Goal: Check status: Check status

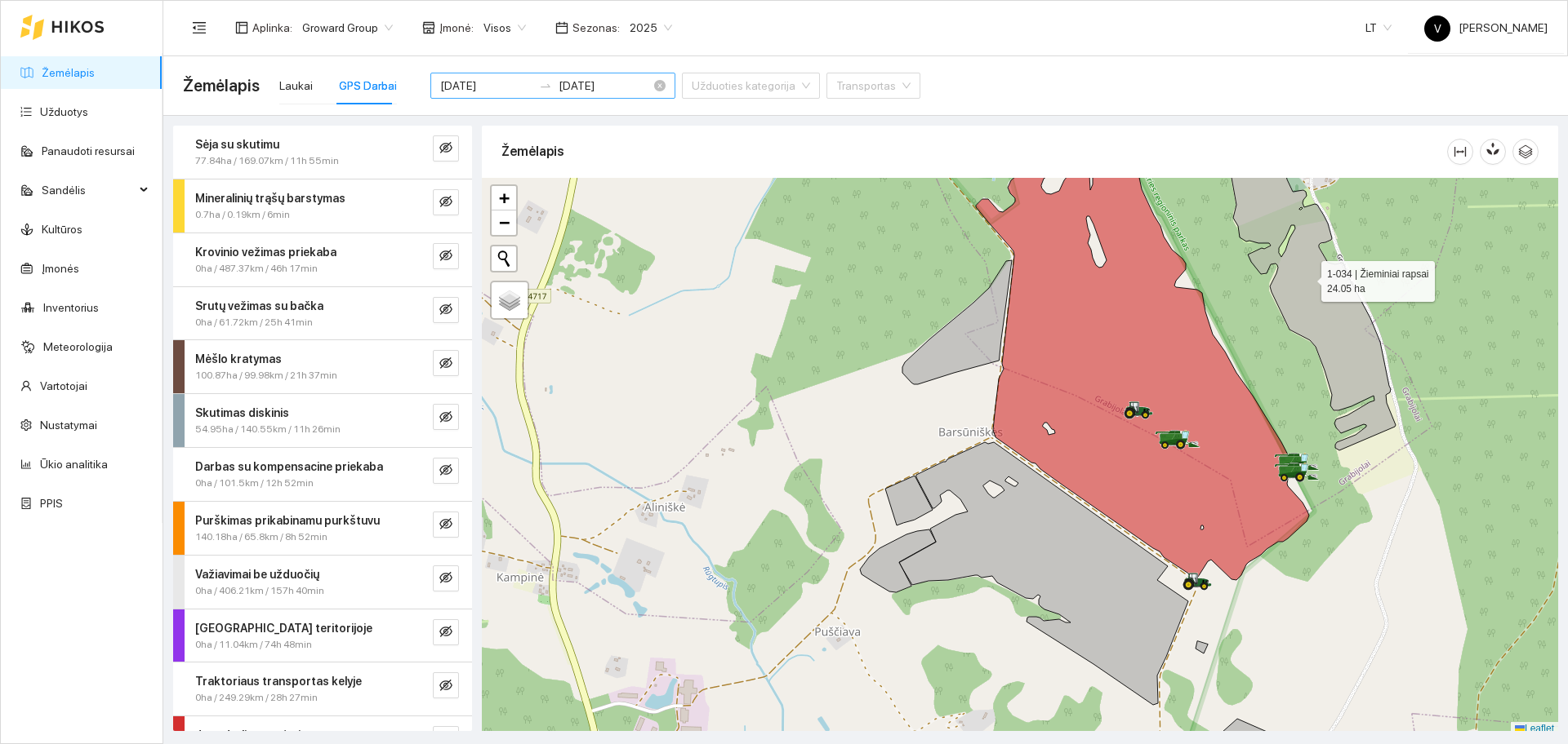
scroll to position [5, 0]
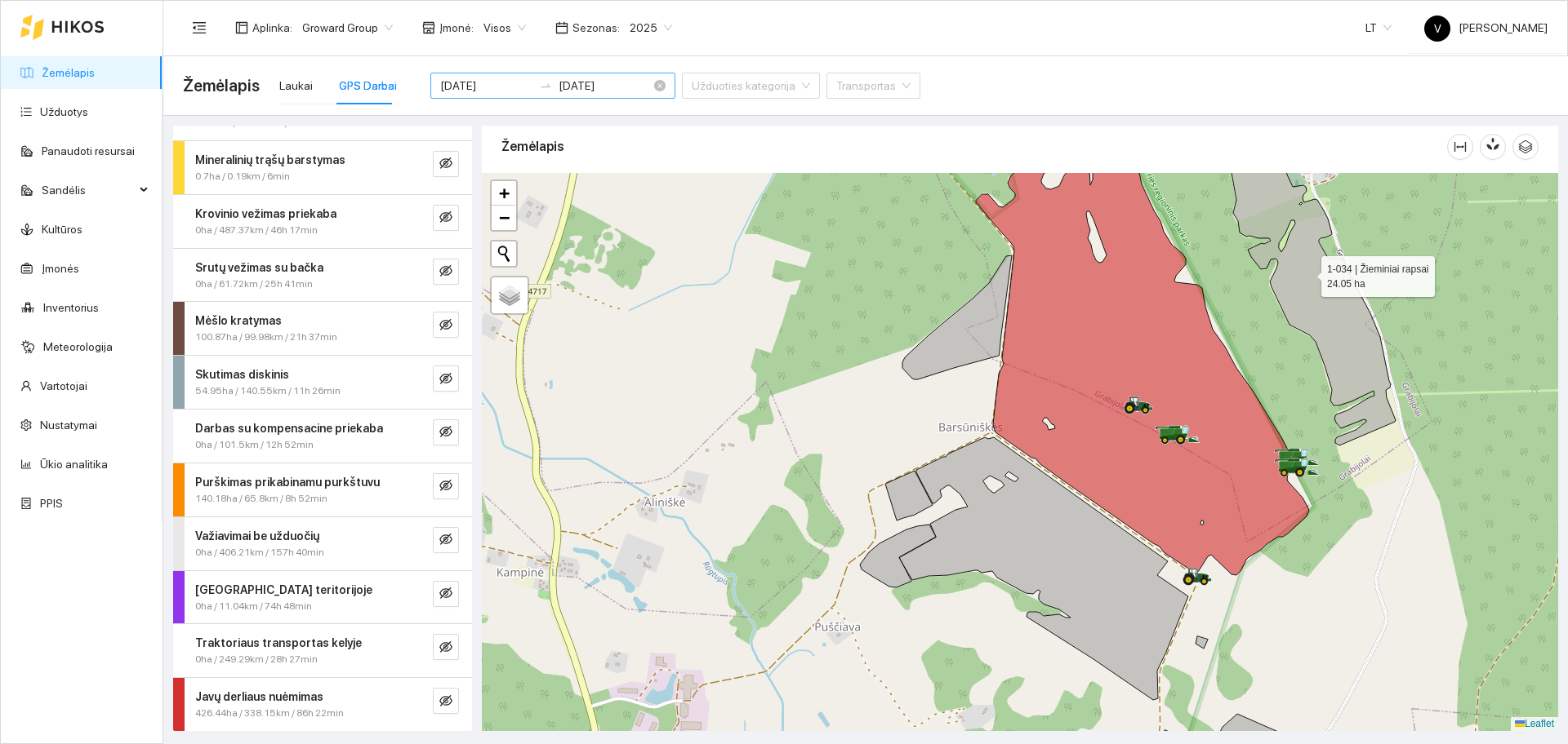
click at [474, 86] on input "[DATE]" at bounding box center [486, 85] width 92 height 18
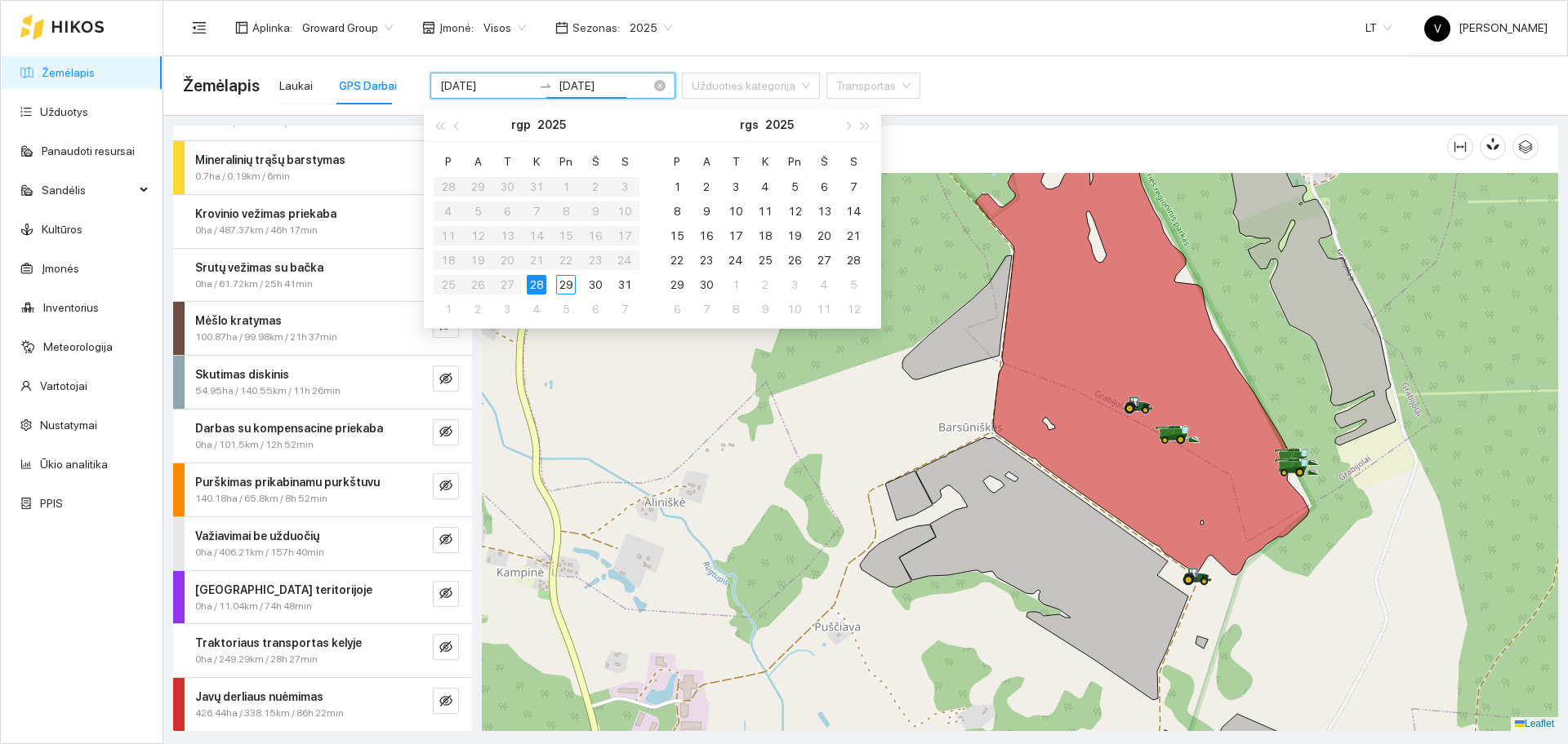
click at [585, 83] on input "[DATE]" at bounding box center [605, 85] width 92 height 18
click at [564, 285] on div "29" at bounding box center [565, 285] width 20 height 20
type input "[DATE]"
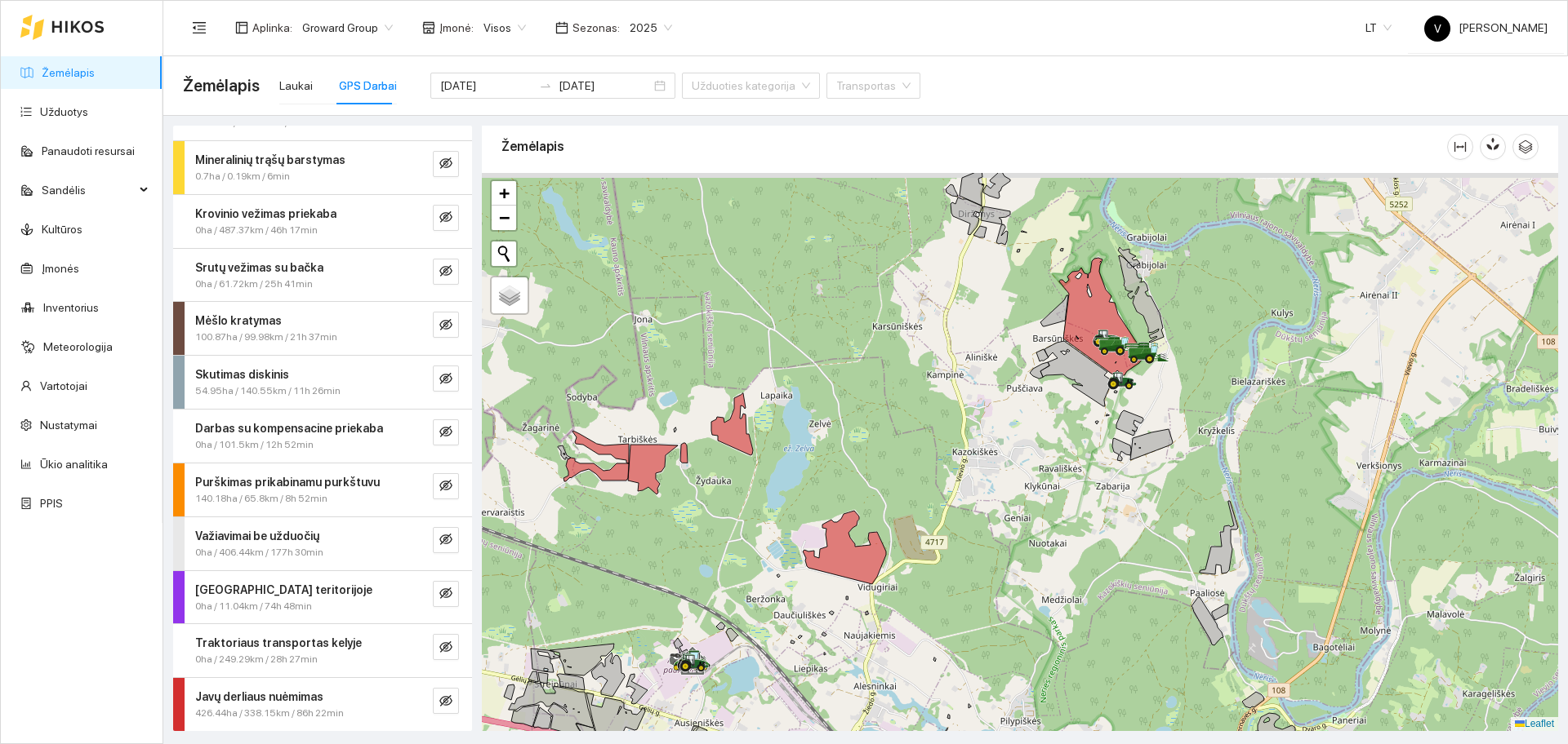
drag, startPoint x: 1160, startPoint y: 363, endPoint x: 1050, endPoint y: 471, distance: 154.2
click at [1050, 471] on div at bounding box center [1020, 452] width 1076 height 558
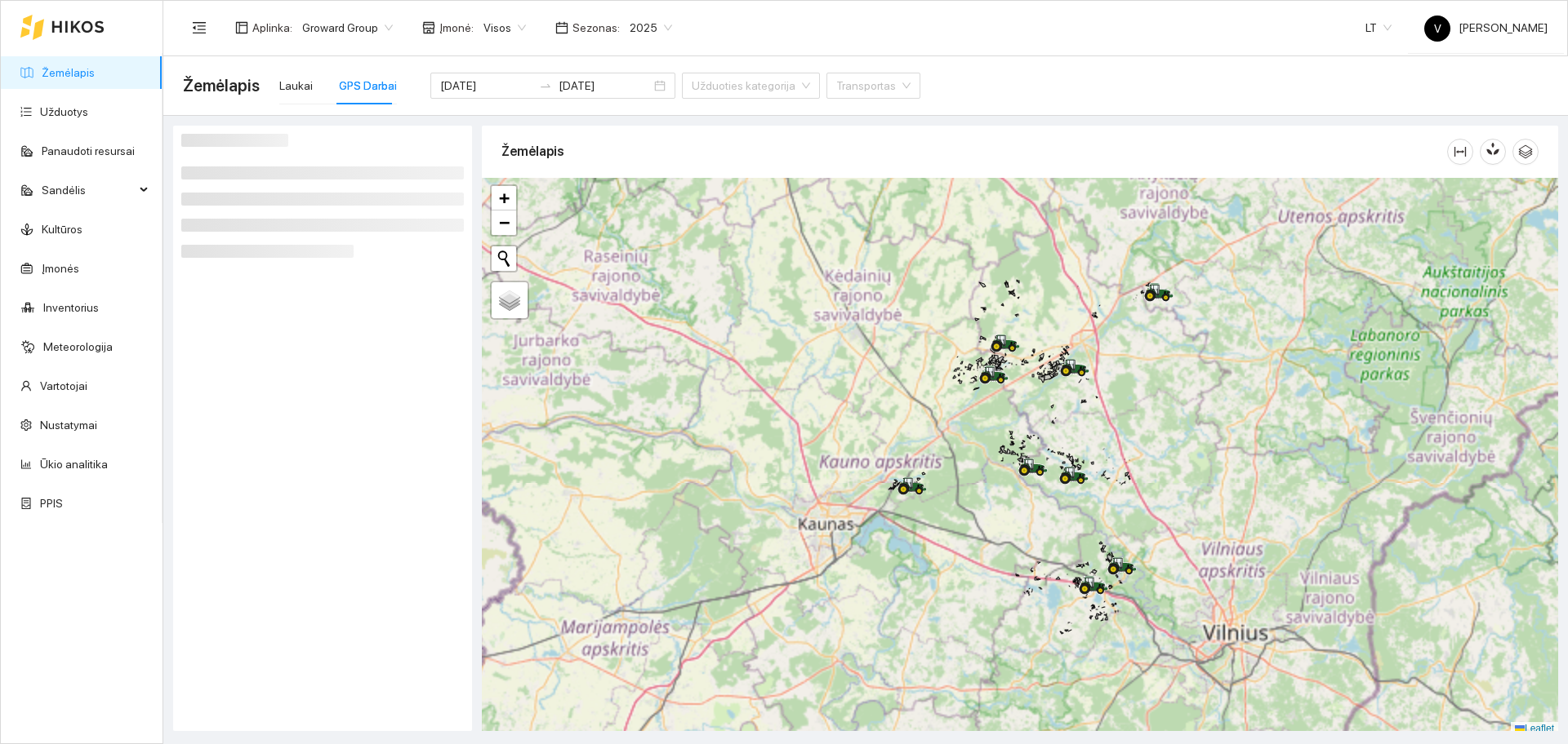
drag, startPoint x: 1054, startPoint y: 420, endPoint x: 1050, endPoint y: 411, distance: 9.8
click at [1050, 411] on div at bounding box center [1020, 457] width 1076 height 558
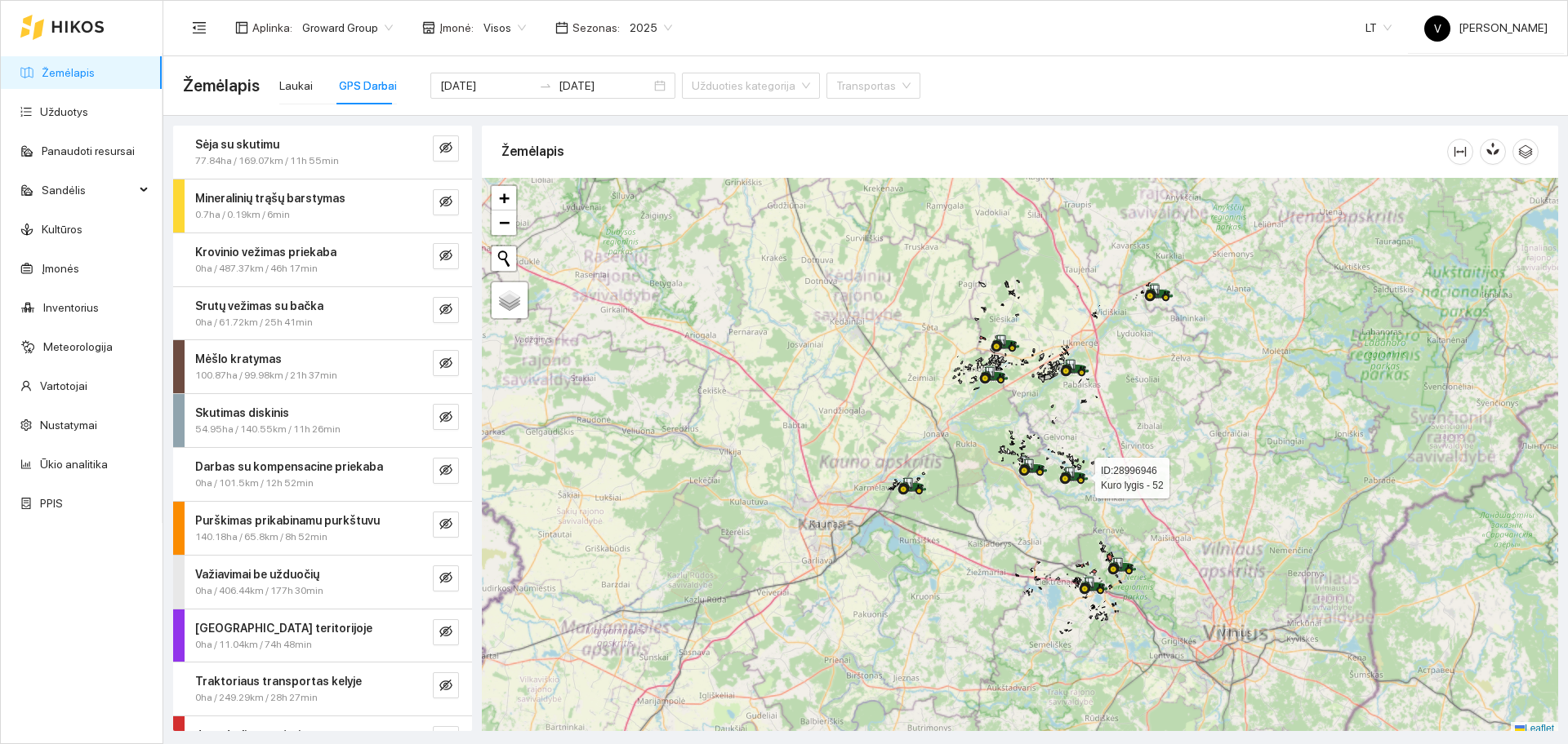
scroll to position [5, 0]
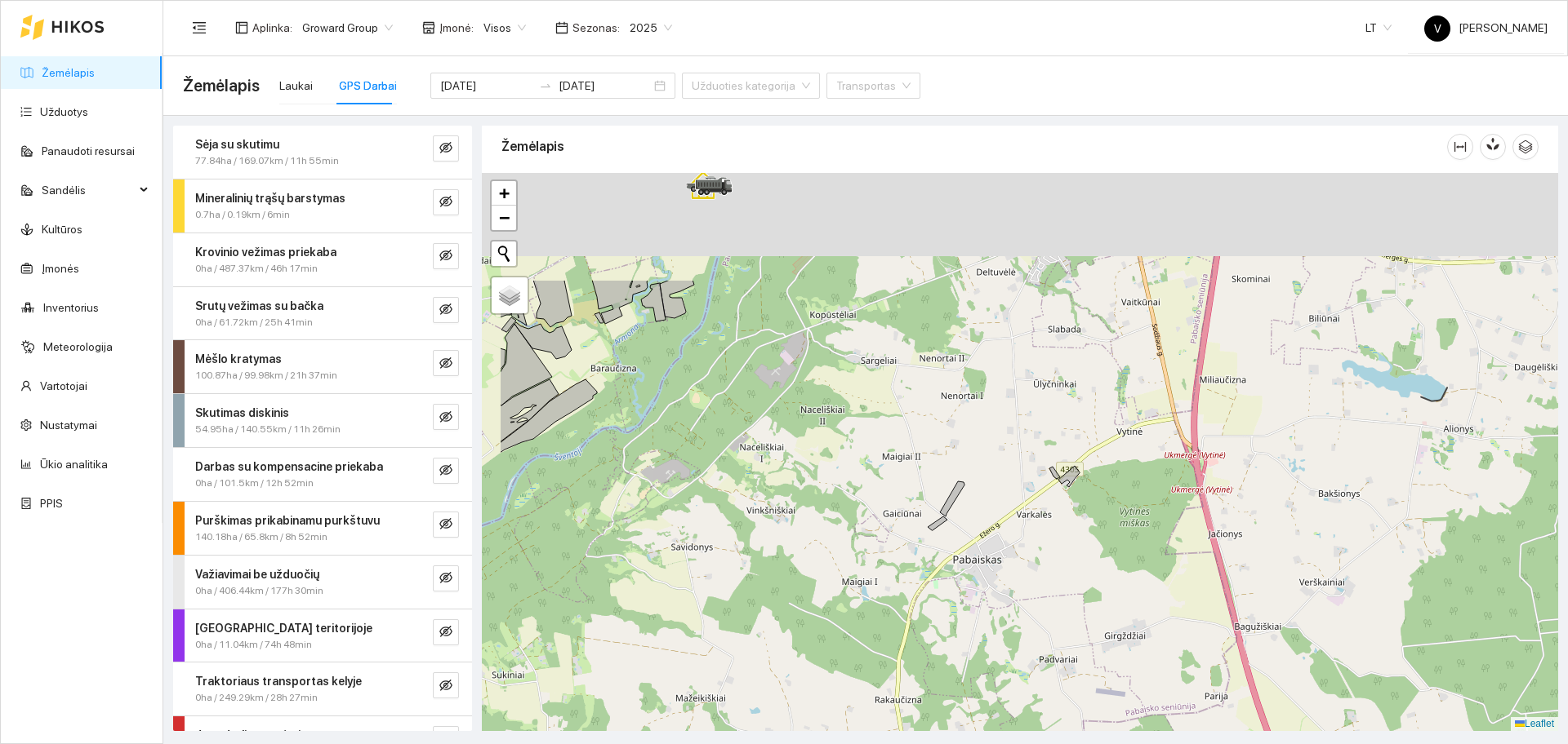
drag, startPoint x: 753, startPoint y: 278, endPoint x: 1038, endPoint y: 587, distance: 420.4
click at [1038, 587] on div at bounding box center [1020, 452] width 1076 height 558
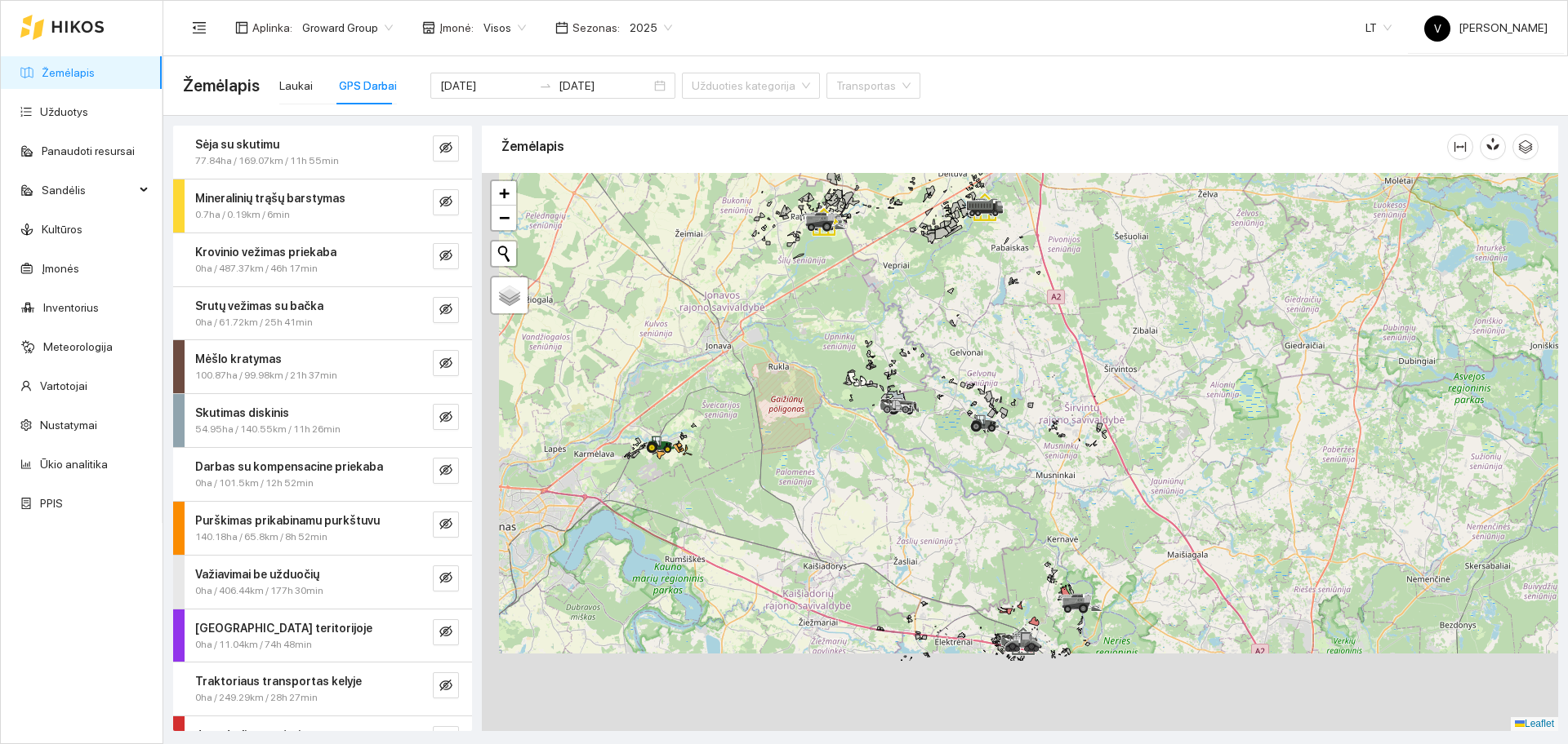
drag, startPoint x: 997, startPoint y: 510, endPoint x: 1010, endPoint y: 368, distance: 142.6
click at [1010, 368] on div at bounding box center [1020, 452] width 1076 height 558
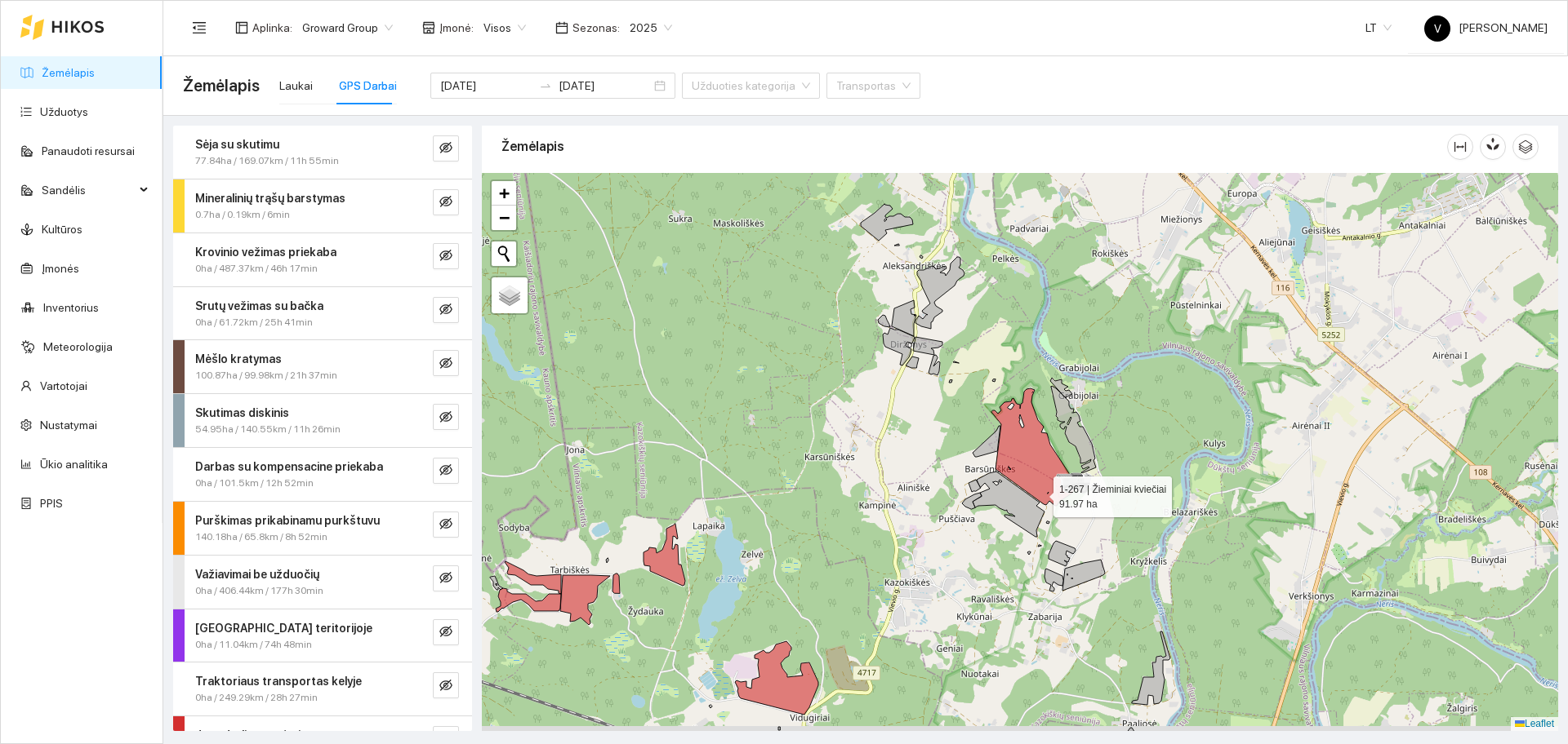
drag, startPoint x: 1041, startPoint y: 496, endPoint x: 1029, endPoint y: 487, distance: 15.0
click at [1029, 487] on icon at bounding box center [1033, 447] width 84 height 118
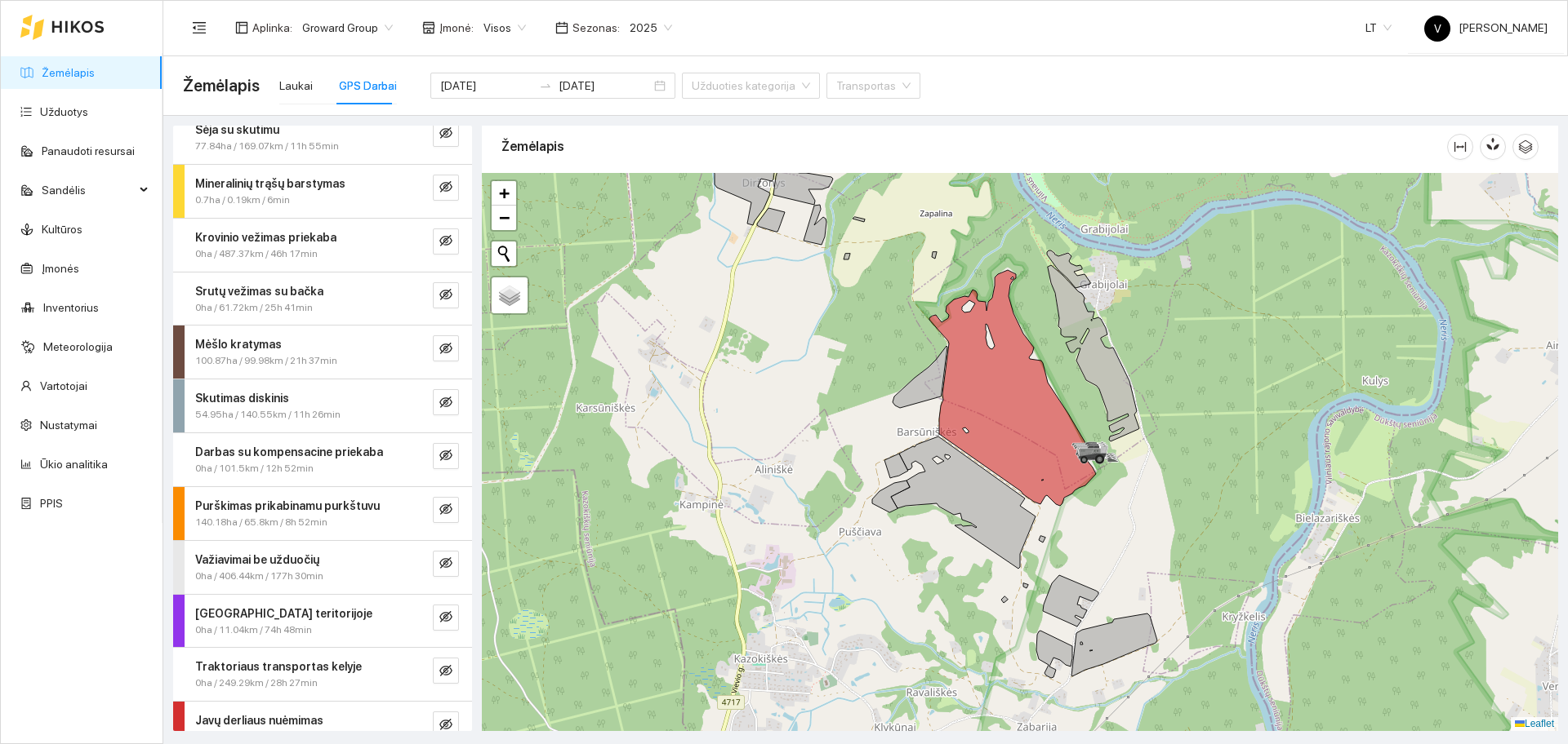
scroll to position [38, 0]
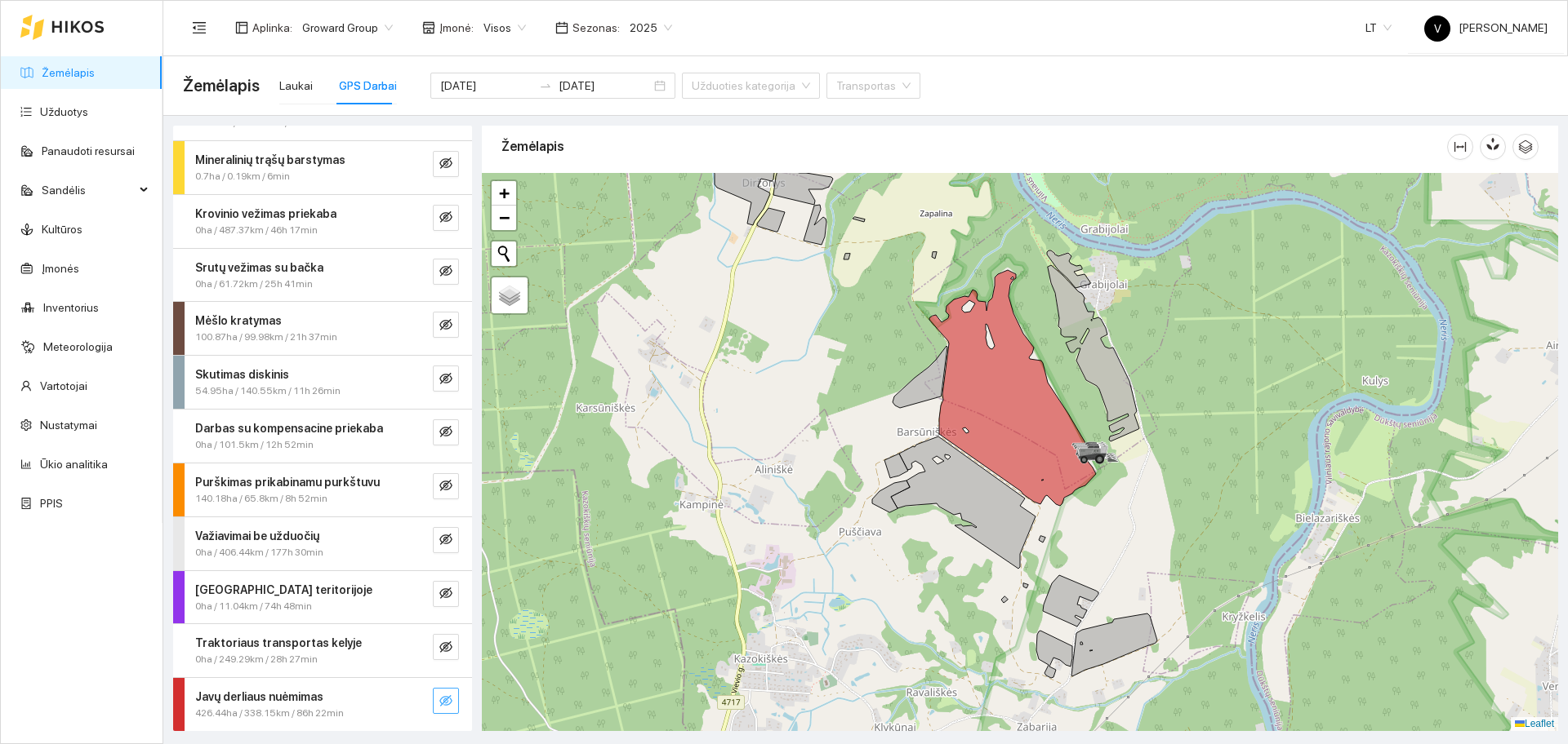
click at [439, 695] on icon "eye-invisible" at bounding box center [445, 701] width 13 height 13
